Goal: Communication & Community: Answer question/provide support

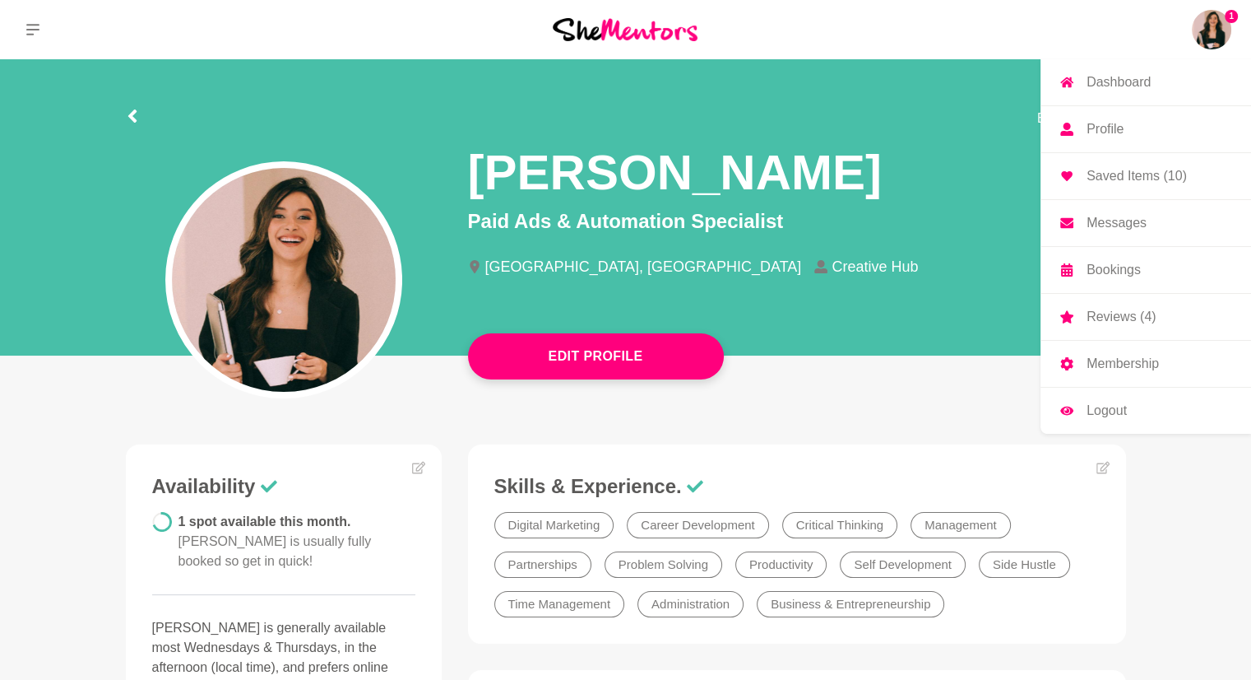
click at [1124, 219] on p "Messages" at bounding box center [1117, 222] width 60 height 13
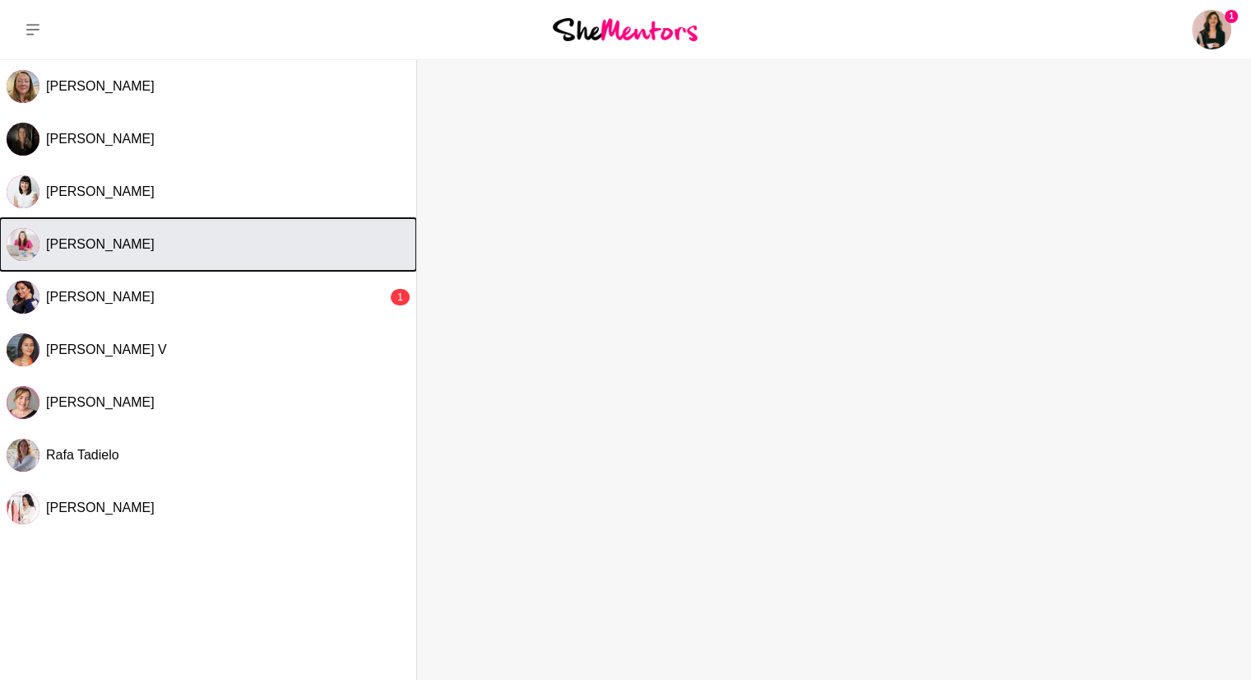
click at [155, 247] on span "[PERSON_NAME]" at bounding box center [100, 244] width 109 height 14
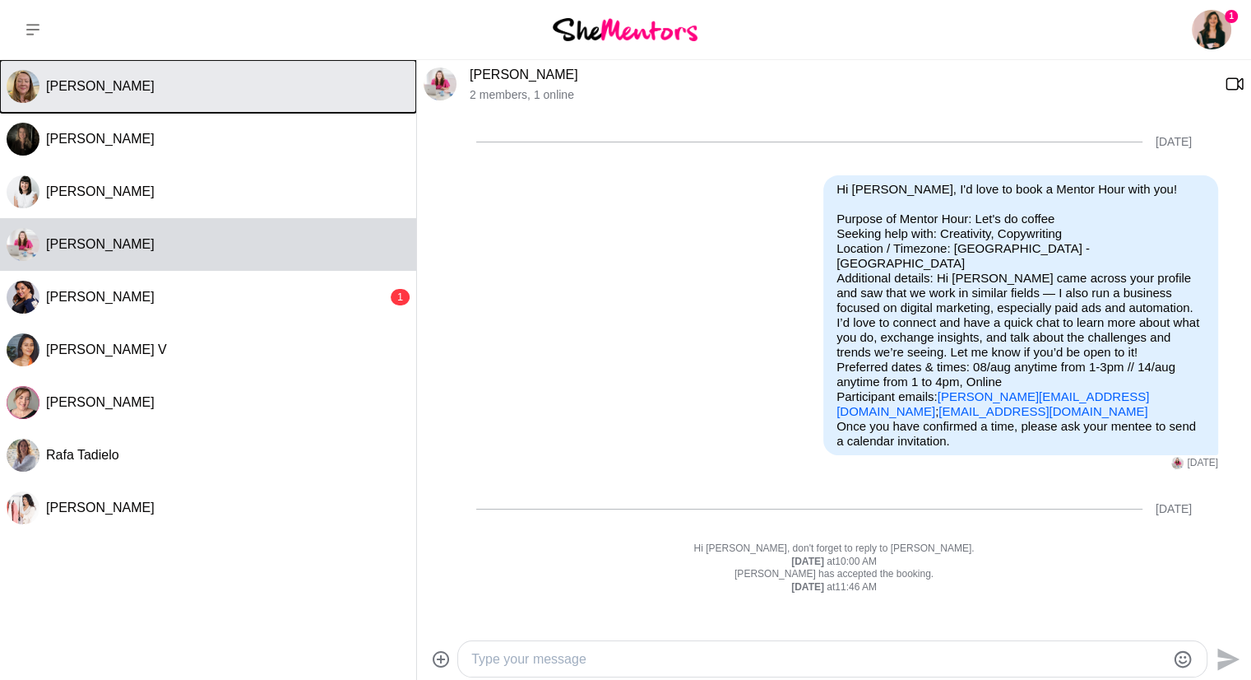
click at [138, 96] on button "[PERSON_NAME]" at bounding box center [208, 86] width 416 height 53
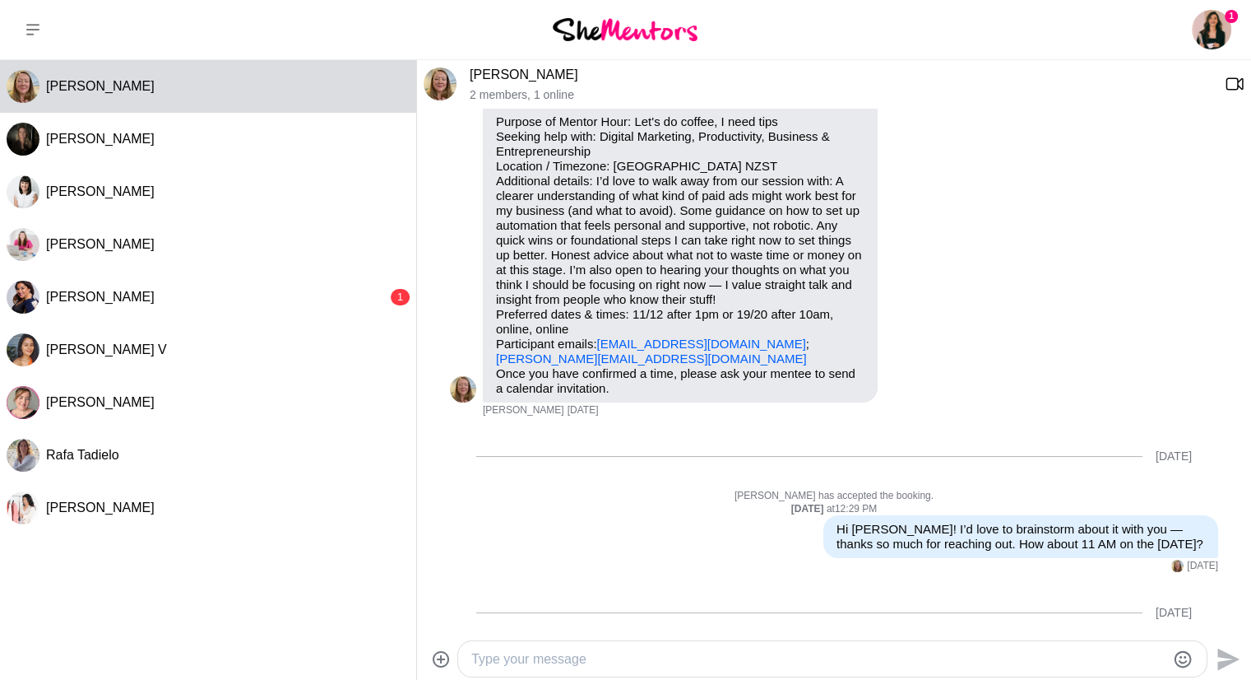
scroll to position [179, 0]
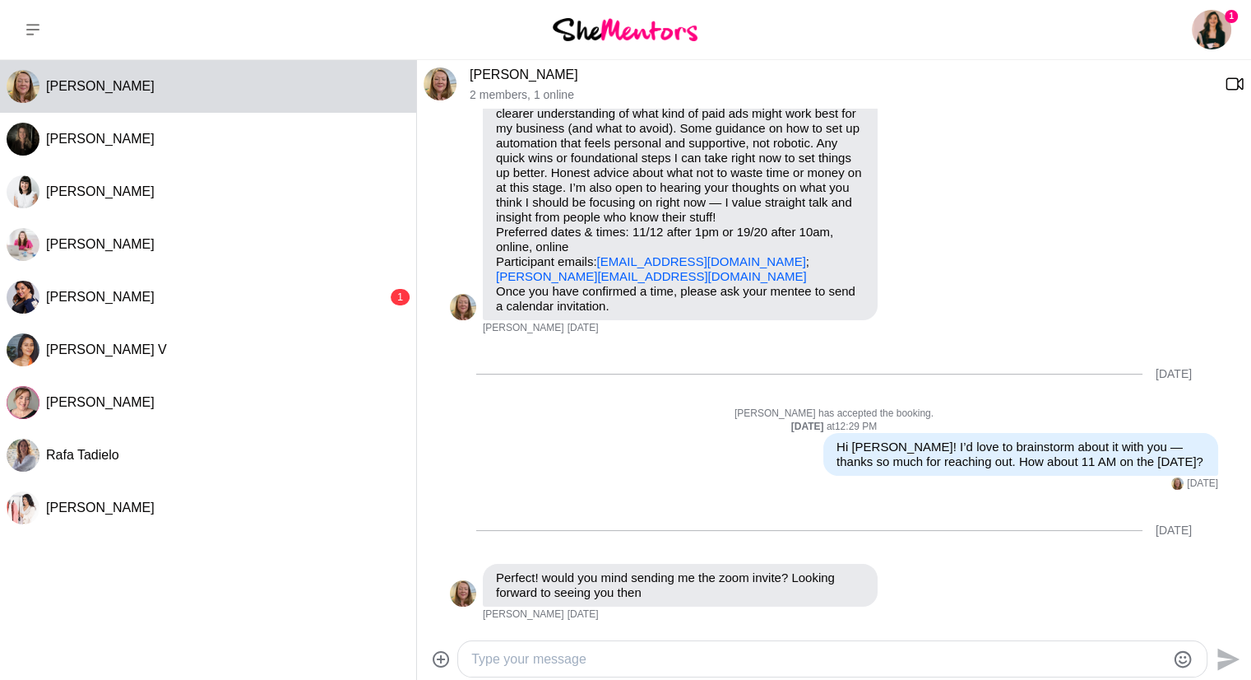
click at [563, 652] on textarea "Type your message" at bounding box center [818, 659] width 694 height 20
paste textarea "Hi [PERSON_NAME], I’m so sorry — I completely blanked on our meeting and I real…"
type textarea "Hi [PERSON_NAME], I’m so sorry — I completely blanked on our meeting and I real…"
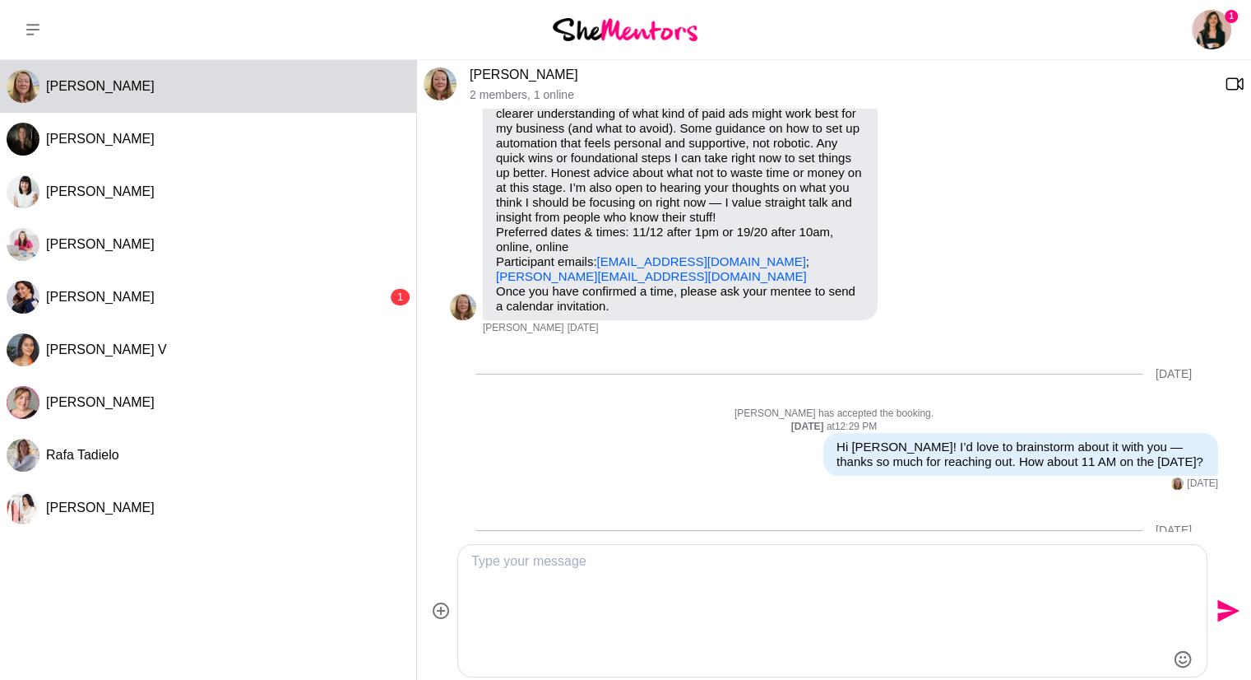
scroll to position [0, 0]
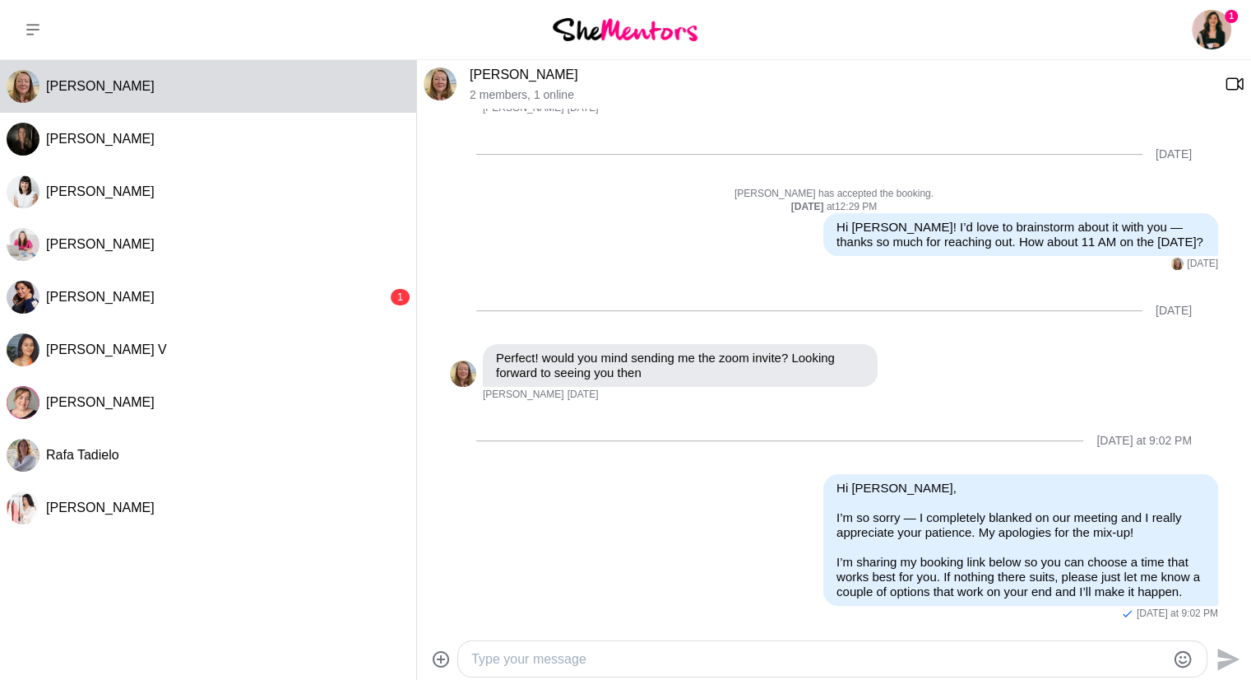
click at [555, 649] on textarea "Type your message" at bounding box center [818, 659] width 694 height 20
paste textarea "[URL][DOMAIN_NAME]"
type textarea "[URL][DOMAIN_NAME]"
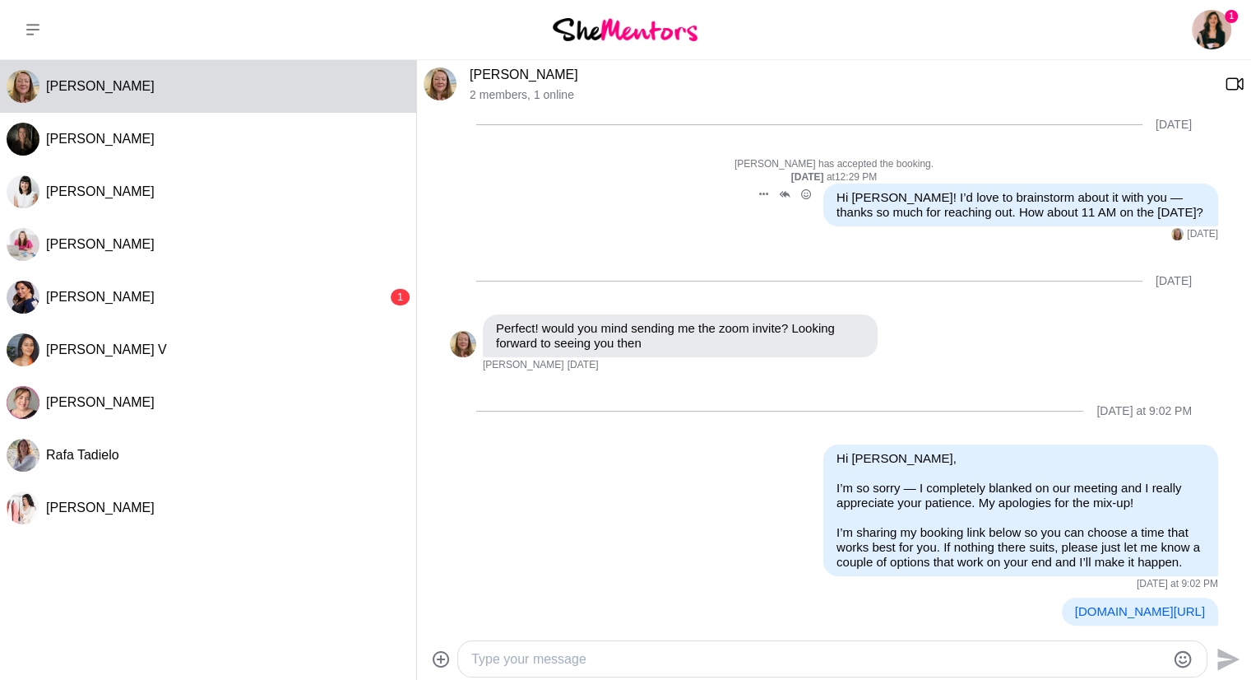
scroll to position [463, 0]
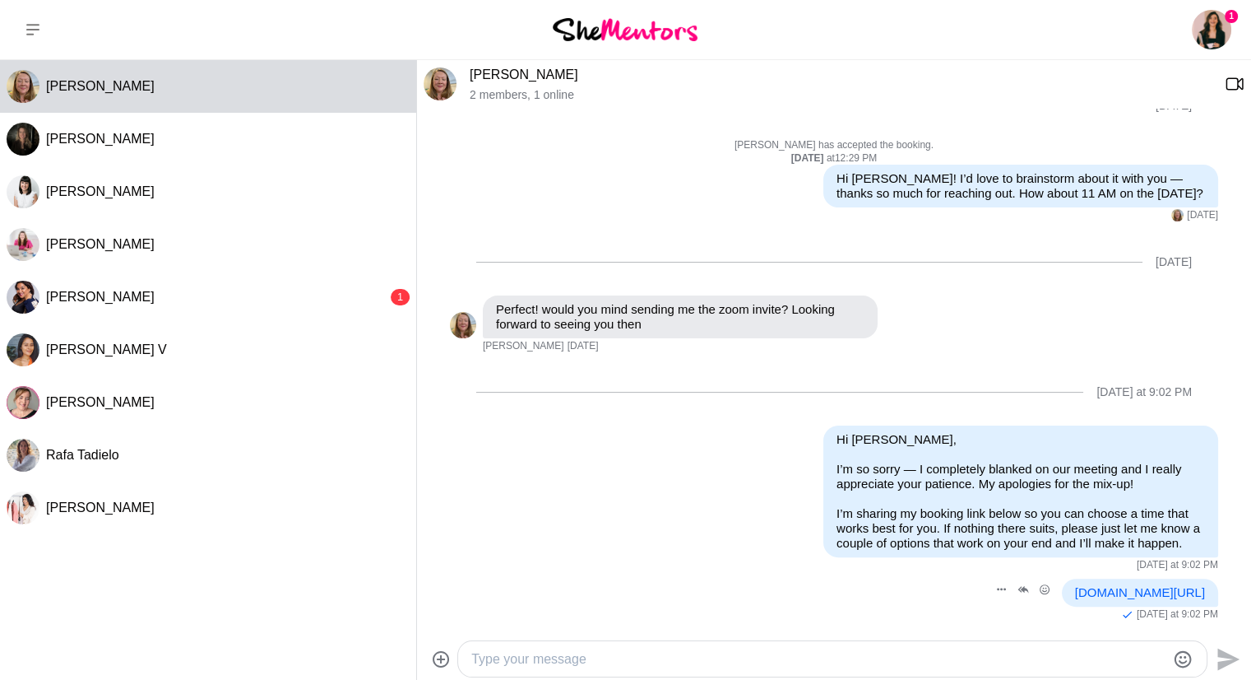
click at [1075, 585] on link "[DOMAIN_NAME][URL]" at bounding box center [1140, 592] width 130 height 14
click at [708, 643] on div at bounding box center [832, 658] width 749 height 35
click at [693, 653] on textarea "Type your message" at bounding box center [818, 659] width 694 height 20
click at [1193, 662] on div at bounding box center [1182, 658] width 21 height 22
click at [1190, 661] on icon "Emoji picker" at bounding box center [1183, 659] width 20 height 20
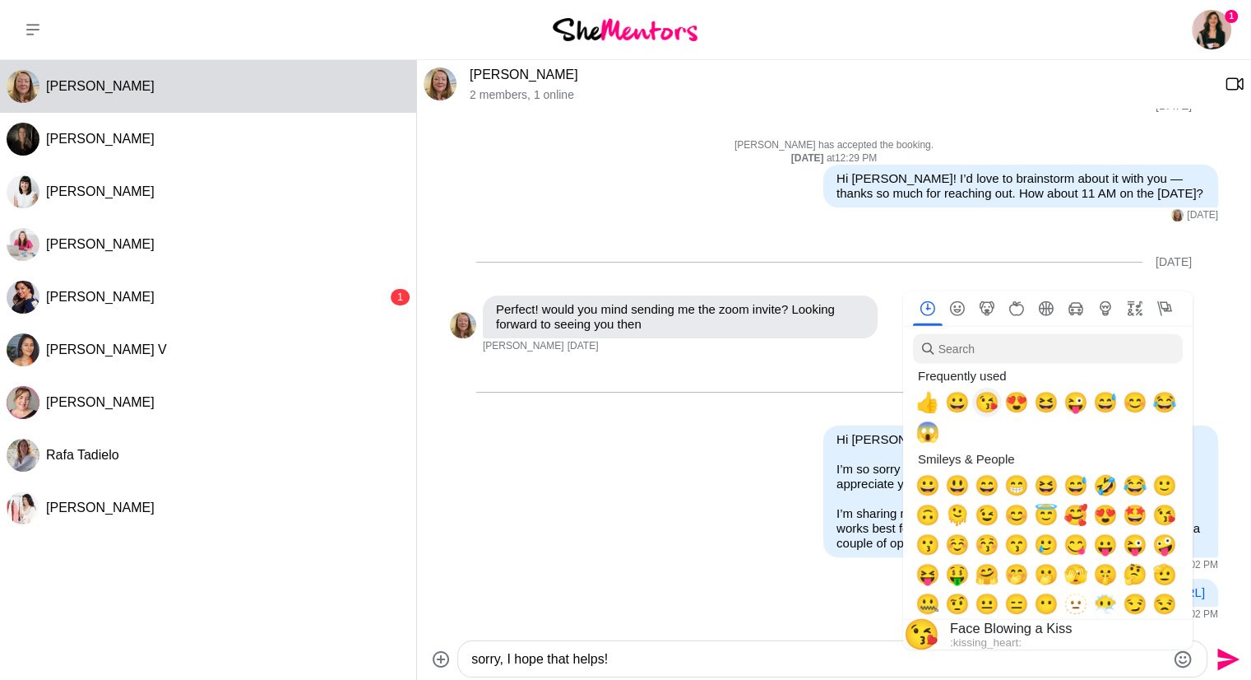
click at [987, 413] on span "😘" at bounding box center [987, 402] width 25 height 23
type textarea "sorry, I hope that helps! 😘"
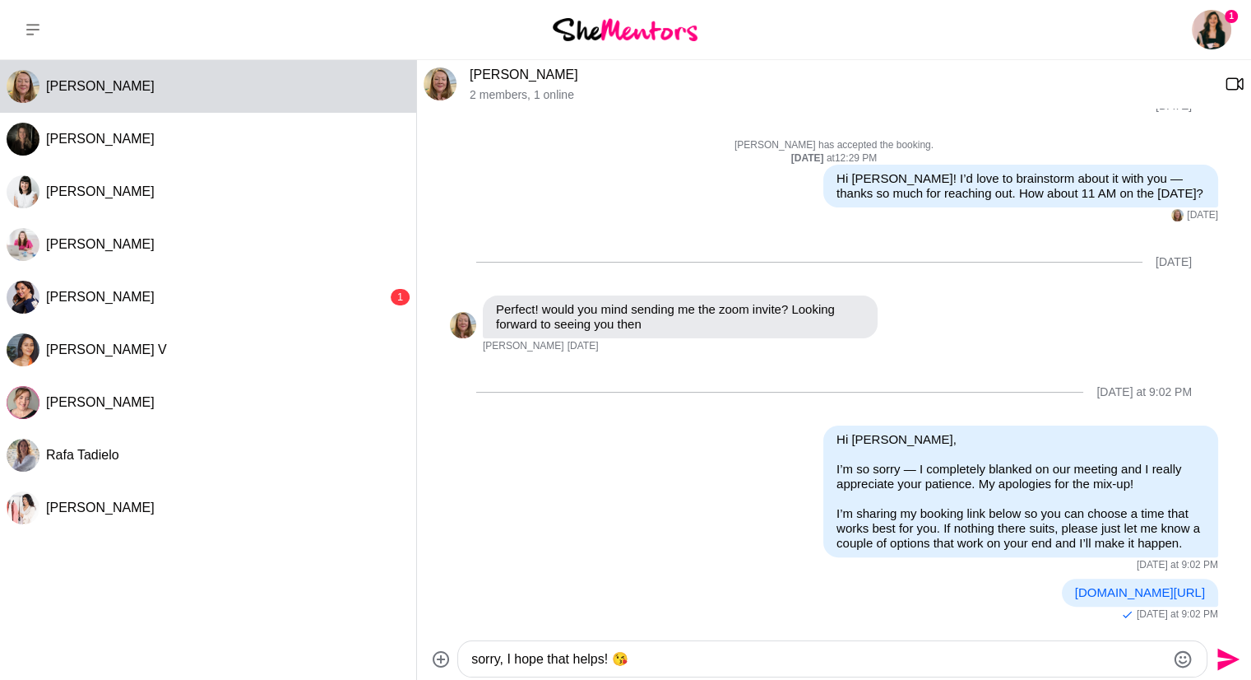
click at [733, 661] on textarea "sorry, I hope that helps! 😘" at bounding box center [818, 659] width 694 height 20
click at [1238, 666] on icon "Send" at bounding box center [1227, 659] width 26 height 26
